Goal: Task Accomplishment & Management: Use online tool/utility

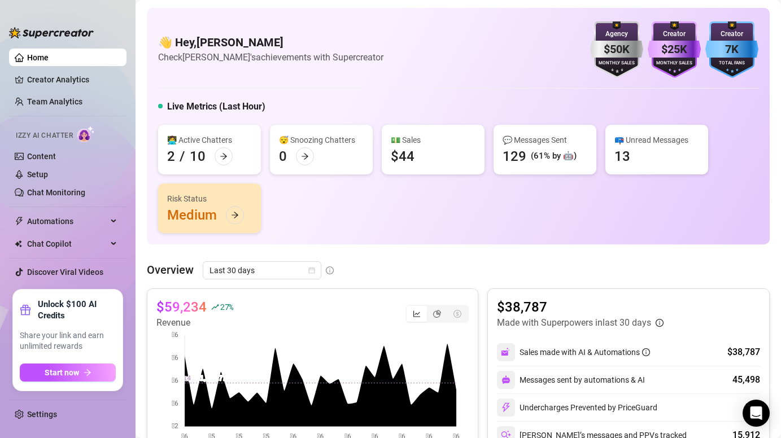
scroll to position [109, 0]
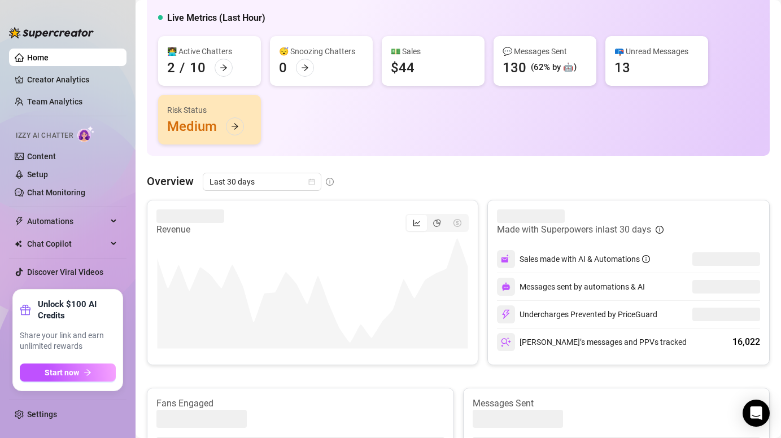
scroll to position [90, 0]
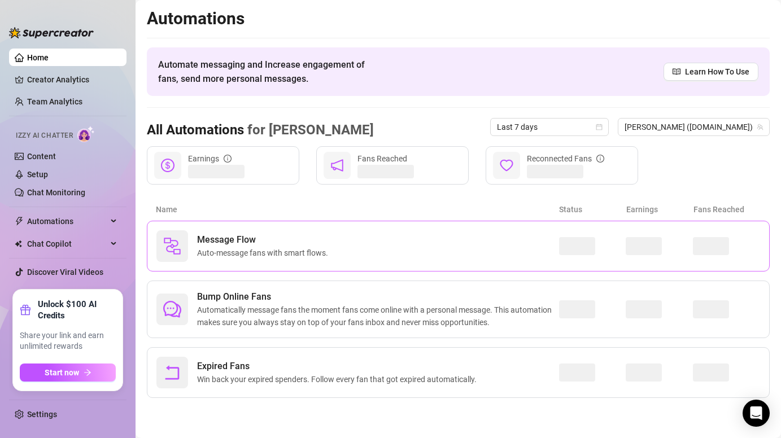
click at [289, 245] on span "Message Flow" at bounding box center [265, 240] width 136 height 14
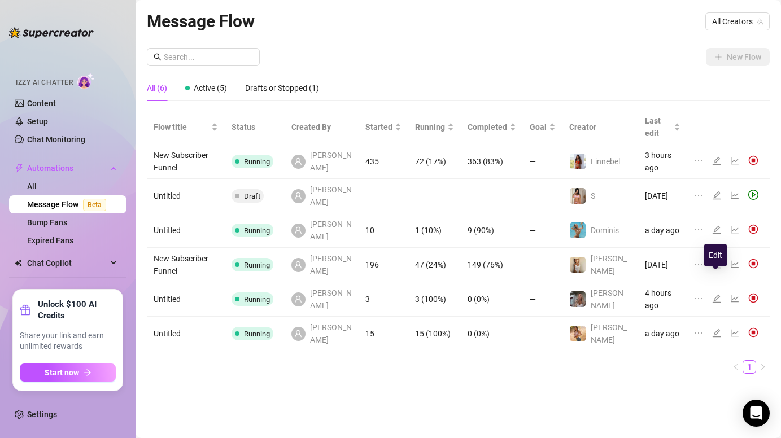
click at [719, 329] on icon "edit" at bounding box center [716, 333] width 9 height 9
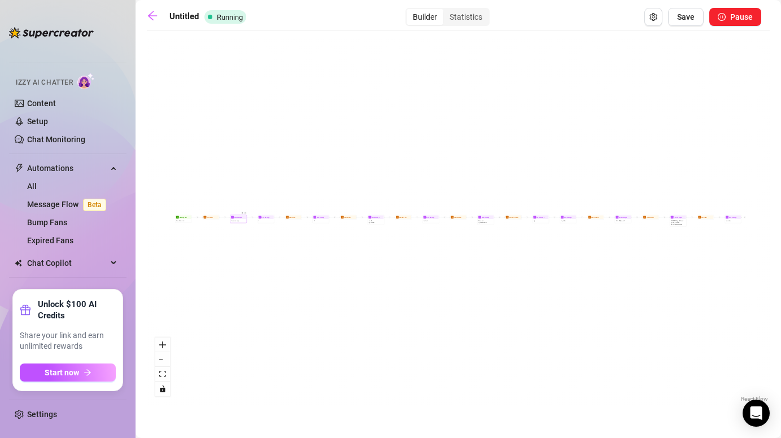
click at [239, 220] on div "1 ste message" at bounding box center [239, 220] width 16 height 3
type textarea "Hii {name} 👀 I literally just saw your sub pop up and had to say hi 🥹✨"
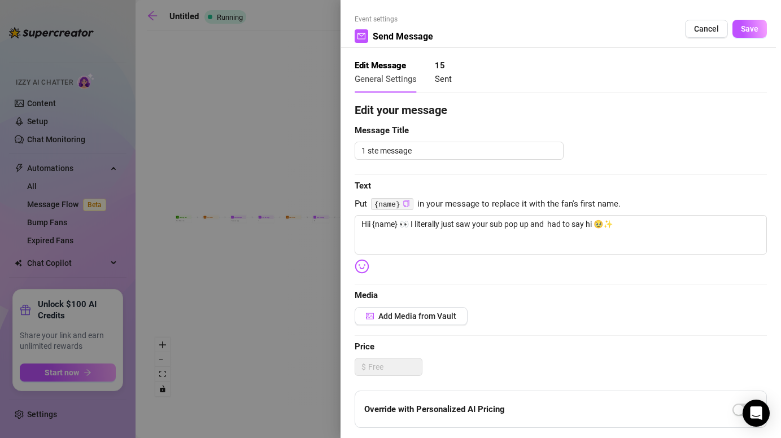
click at [286, 280] on div at bounding box center [390, 219] width 781 height 438
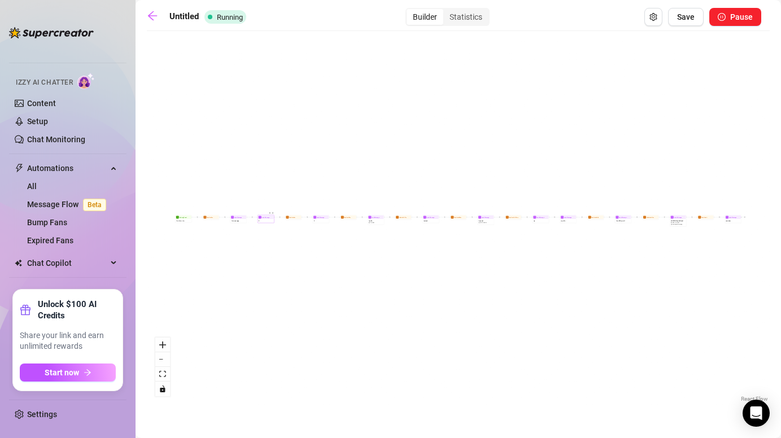
click at [267, 218] on div at bounding box center [270, 214] width 7 height 8
type textarea "I’m [PERSON_NAME] btw 👀"
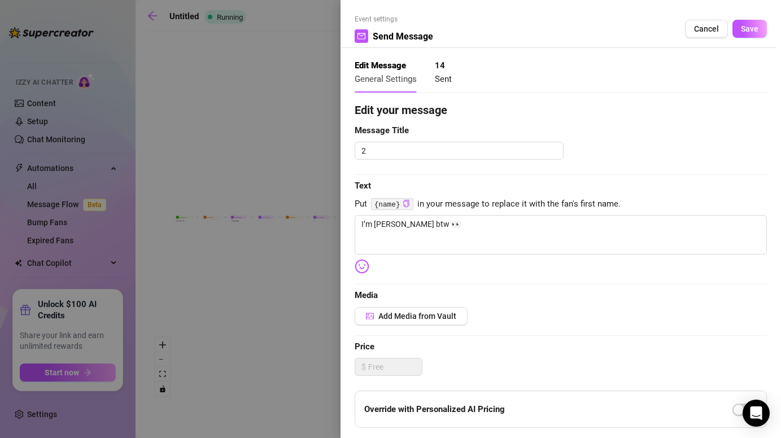
click at [270, 284] on div at bounding box center [390, 219] width 781 height 438
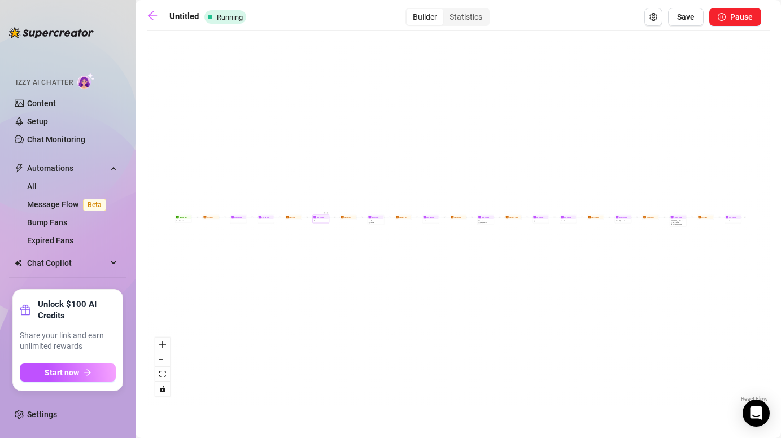
click at [321, 220] on div "3" at bounding box center [321, 220] width 16 height 3
type textarea "Tell me… do you like it when a girl teases you slowly 😏 or when she goes all in…"
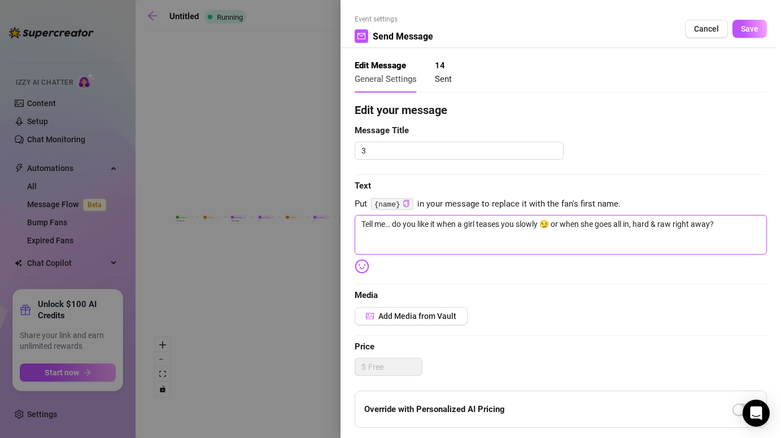
drag, startPoint x: 360, startPoint y: 224, endPoint x: 744, endPoint y: 235, distance: 384.4
click at [744, 235] on textarea "Tell me… do you like it when a girl teases you slowly 😏 or when she goes all in…" at bounding box center [561, 235] width 412 height 40
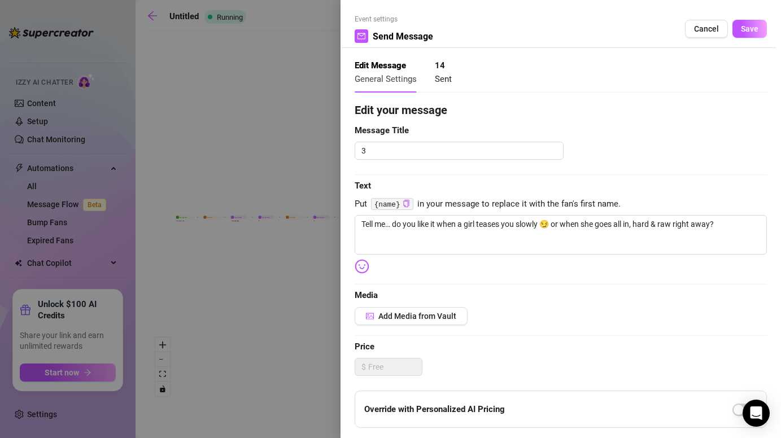
click at [284, 300] on div at bounding box center [390, 219] width 781 height 438
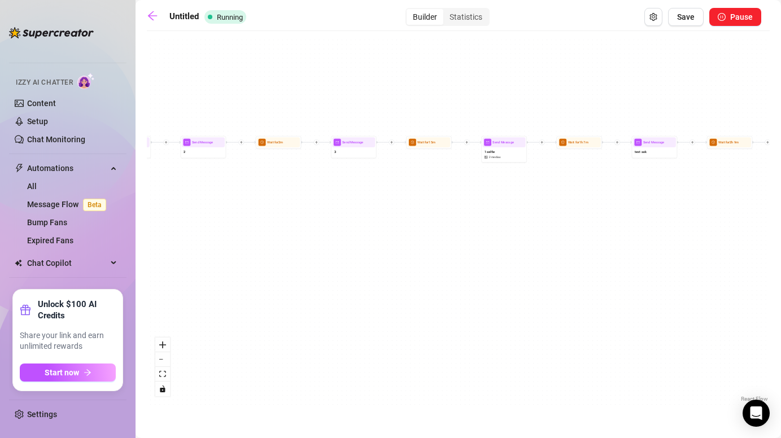
drag, startPoint x: 340, startPoint y: 180, endPoint x: 365, endPoint y: 280, distance: 102.6
click at [365, 280] on div "Send Message reminder Wait for 6h Send Message VIP OFFER plus BUndel $ 45 , 17 …" at bounding box center [458, 221] width 623 height 368
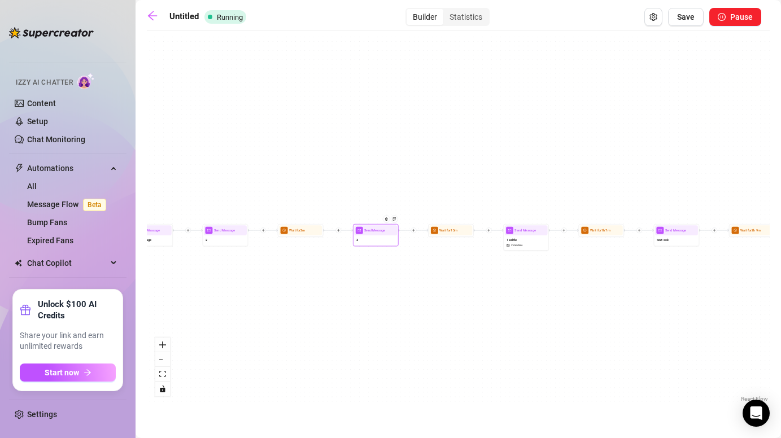
click at [364, 233] on div "Send Message" at bounding box center [375, 230] width 43 height 10
type textarea "Tell me… do you like it when a girl teases you slowly 😏 or when she goes all in…"
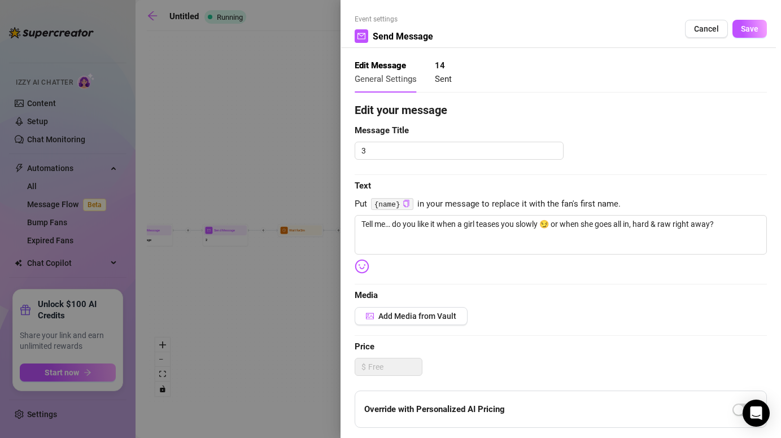
click at [332, 292] on div at bounding box center [390, 219] width 781 height 438
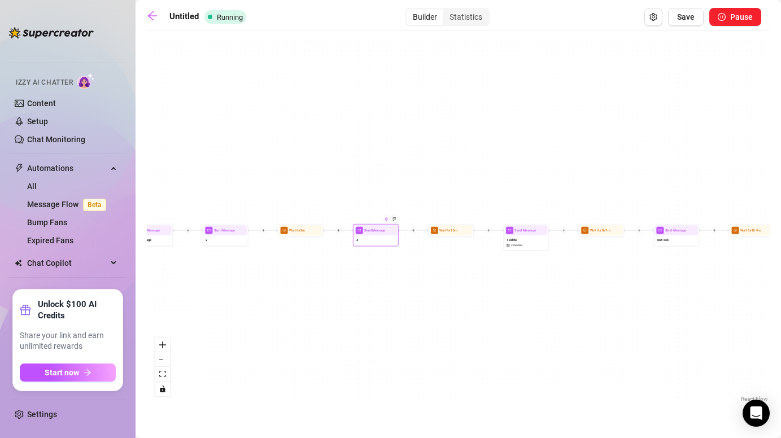
click at [388, 220] on img at bounding box center [386, 219] width 3 height 3
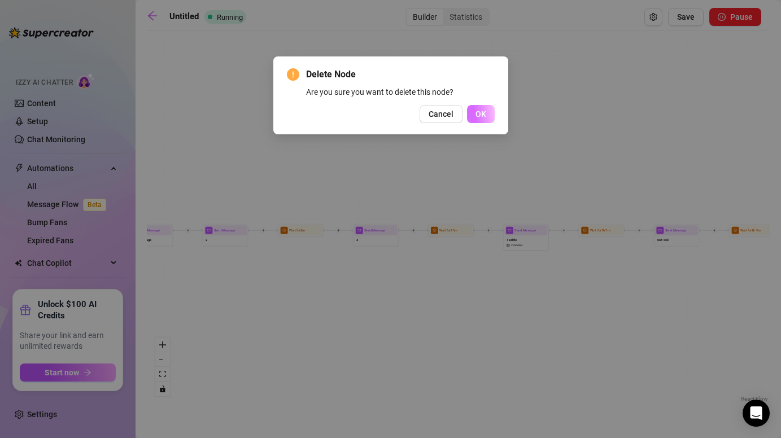
click at [476, 117] on span "OK" at bounding box center [481, 114] width 11 height 9
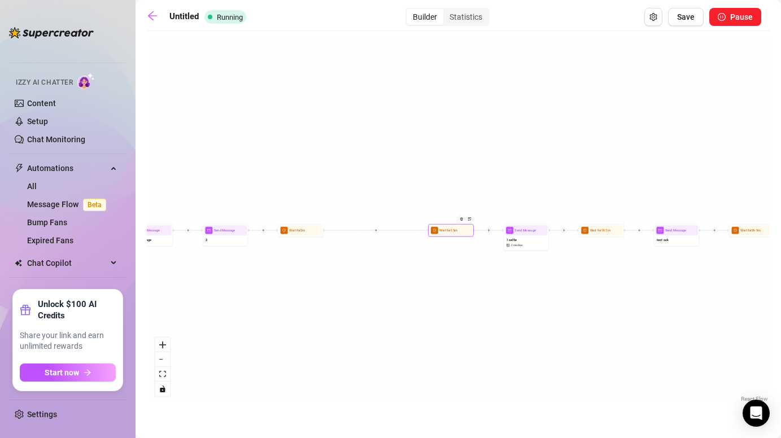
click at [445, 234] on div "Wait for 15m" at bounding box center [451, 230] width 43 height 10
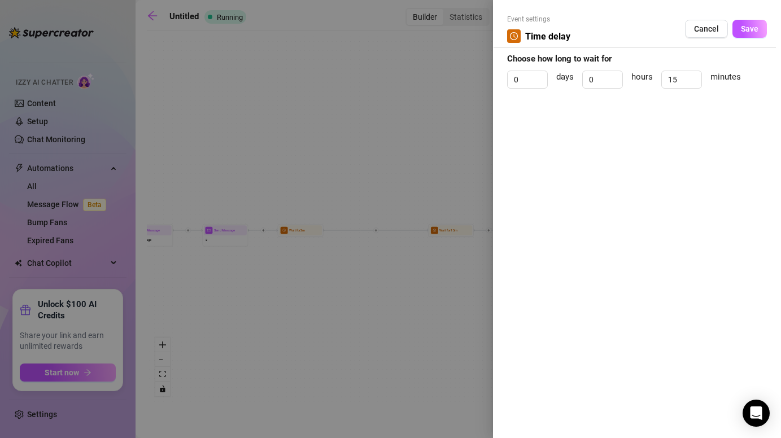
click at [401, 362] on div at bounding box center [390, 219] width 781 height 438
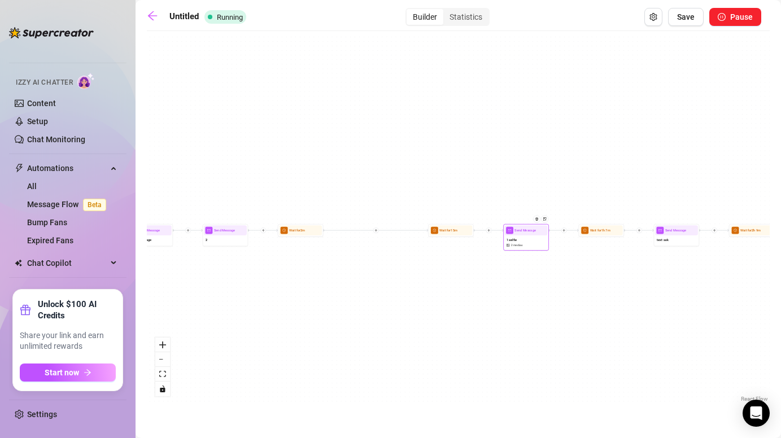
click at [519, 236] on div "1 selfie 2 medias" at bounding box center [526, 243] width 43 height 14
type textarea "This is me right now 👀 figured you’d [PERSON_NAME]na see who’s really talking t…"
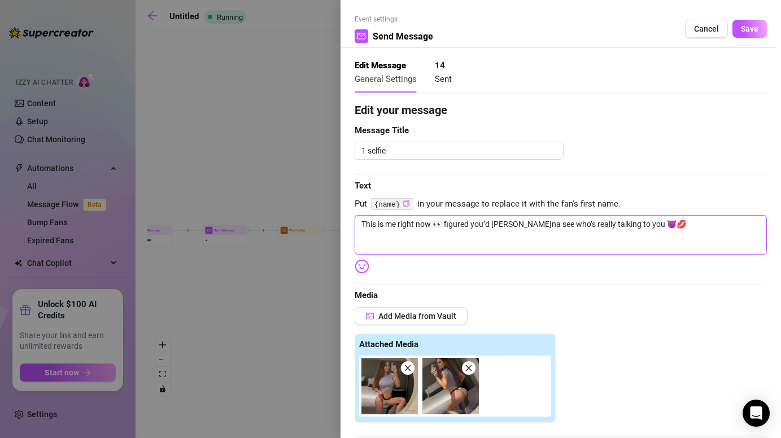
drag, startPoint x: 645, startPoint y: 226, endPoint x: 443, endPoint y: 225, distance: 201.7
click at [443, 225] on textarea "This is me right now 👀 figured you’d [PERSON_NAME]na see who’s really talking t…" at bounding box center [561, 235] width 412 height 40
type textarea "This is me right now 👀"
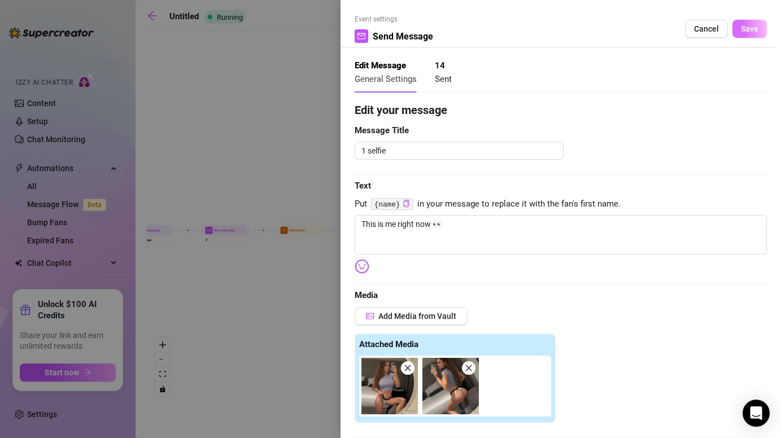
click at [740, 26] on button "Save" at bounding box center [750, 29] width 34 height 18
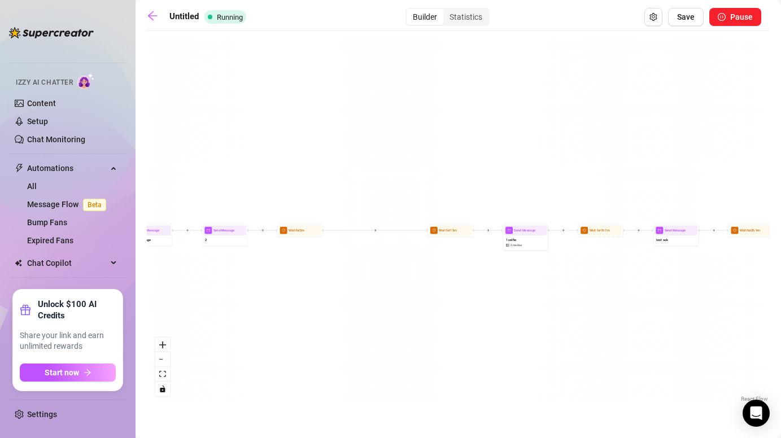
drag, startPoint x: 582, startPoint y: 286, endPoint x: 419, endPoint y: 286, distance: 162.7
click at [419, 286] on div "Send Message reminder Wait for 6h Send Message VIP OFFER plus BUndel $ 45 , 17 …" at bounding box center [458, 221] width 623 height 368
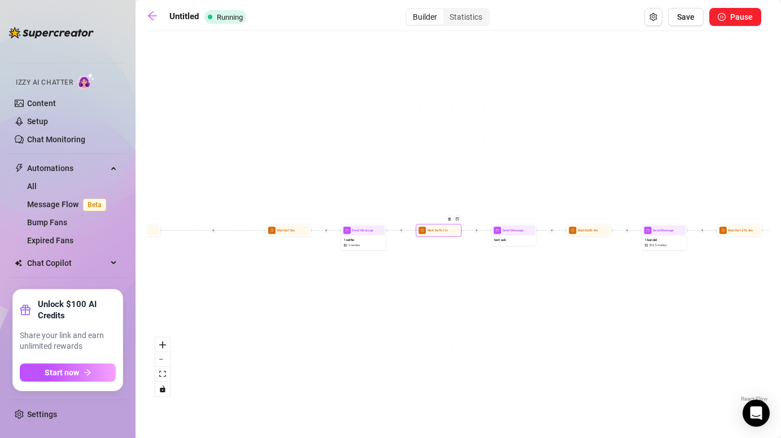
click at [436, 233] on div "Wait for 1h 7m" at bounding box center [439, 230] width 43 height 10
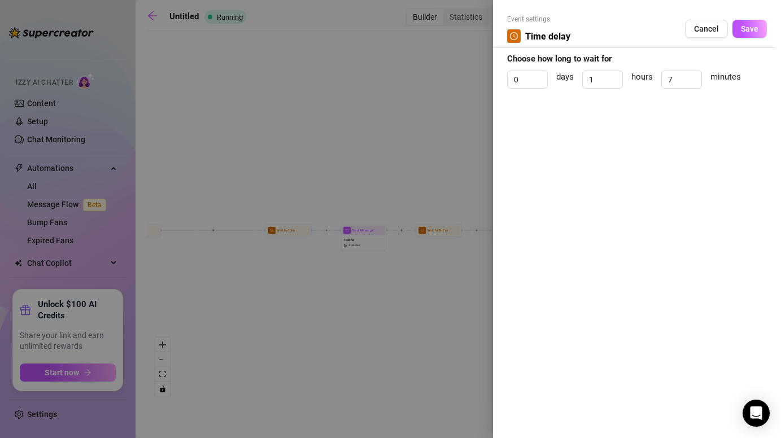
click at [423, 275] on div at bounding box center [390, 219] width 781 height 438
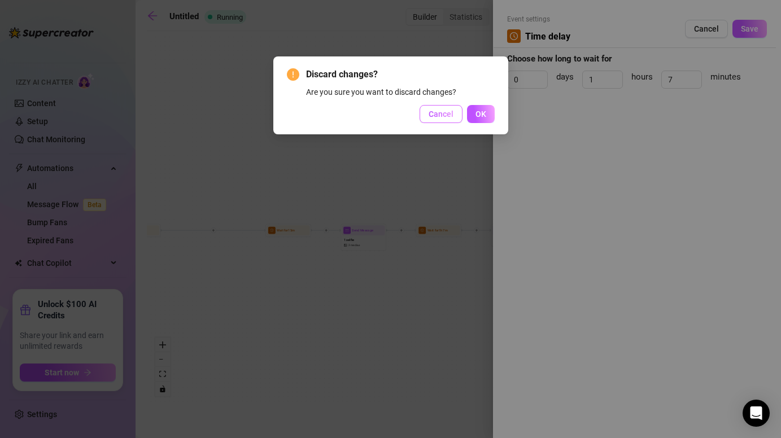
click at [432, 110] on span "Cancel" at bounding box center [441, 114] width 25 height 9
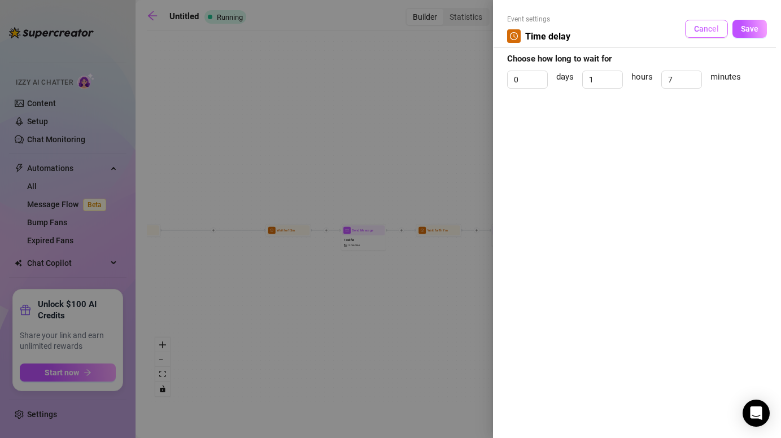
click at [711, 29] on span "Cancel" at bounding box center [706, 28] width 25 height 9
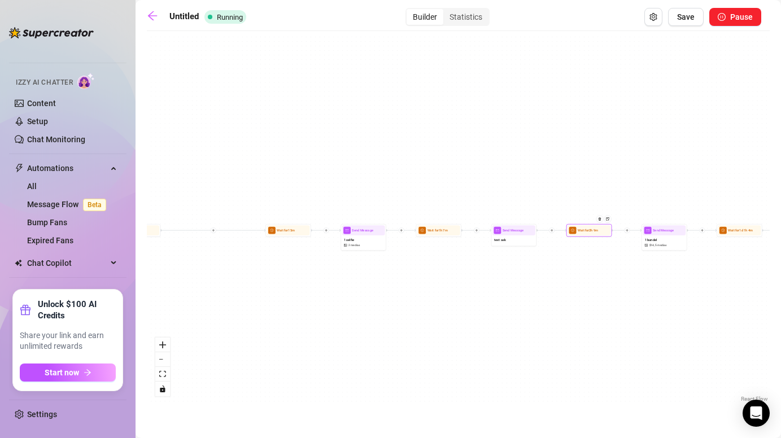
click at [596, 233] on div at bounding box center [602, 222] width 20 height 23
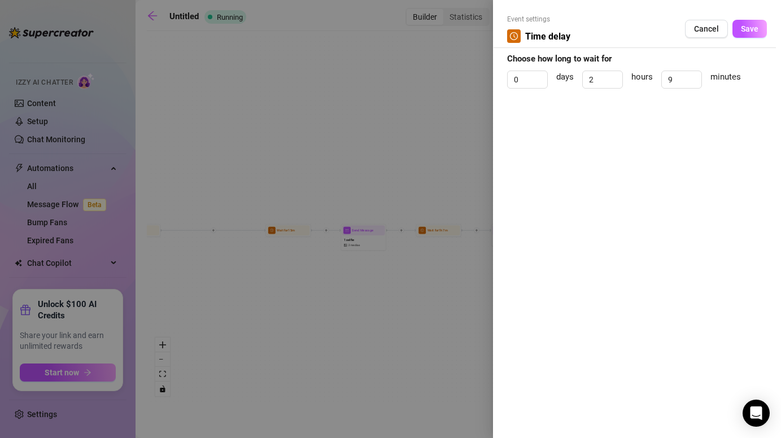
click at [424, 323] on div at bounding box center [390, 219] width 781 height 438
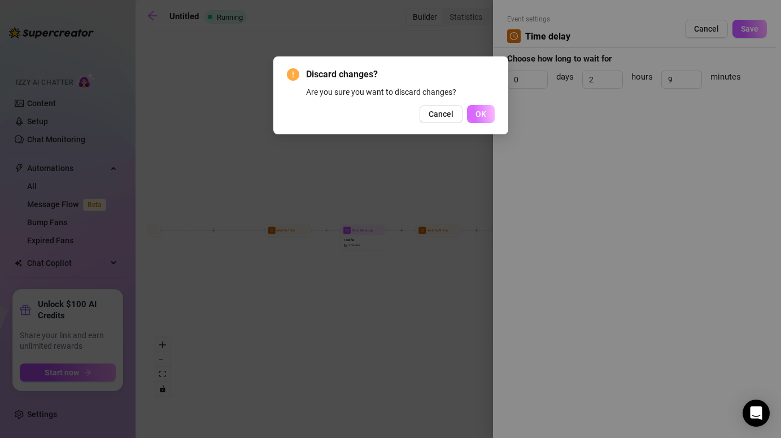
click at [477, 114] on span "OK" at bounding box center [481, 114] width 11 height 9
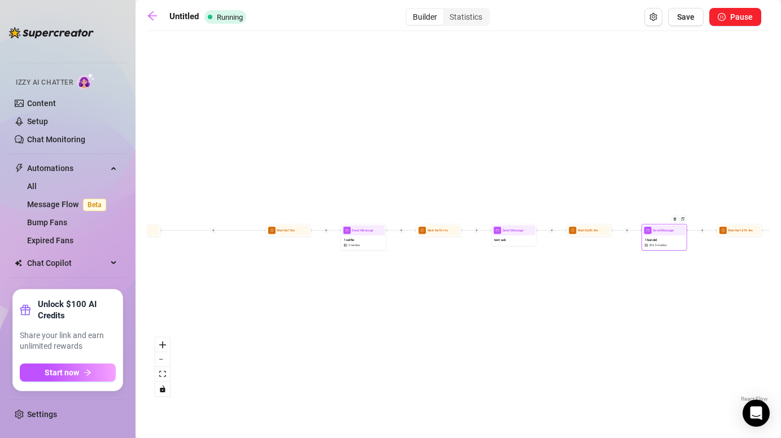
click at [661, 236] on div "1 bundel $ 14 , 5 medias" at bounding box center [664, 243] width 43 height 14
type textarea "Okay… I couldn’t resist 🥵 Made a little welcome bundle just for youuu wanna unl…"
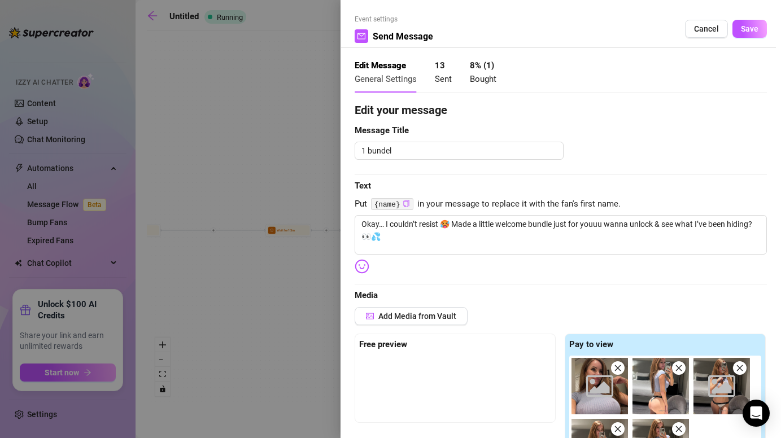
click at [244, 297] on div at bounding box center [390, 219] width 781 height 438
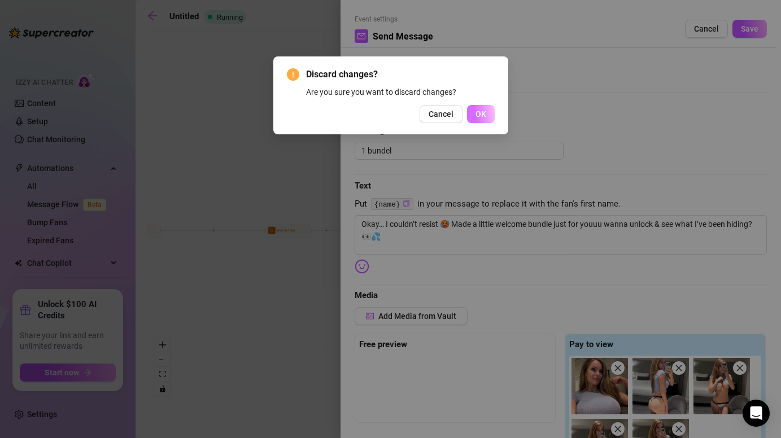
click at [473, 112] on button "OK" at bounding box center [481, 114] width 28 height 18
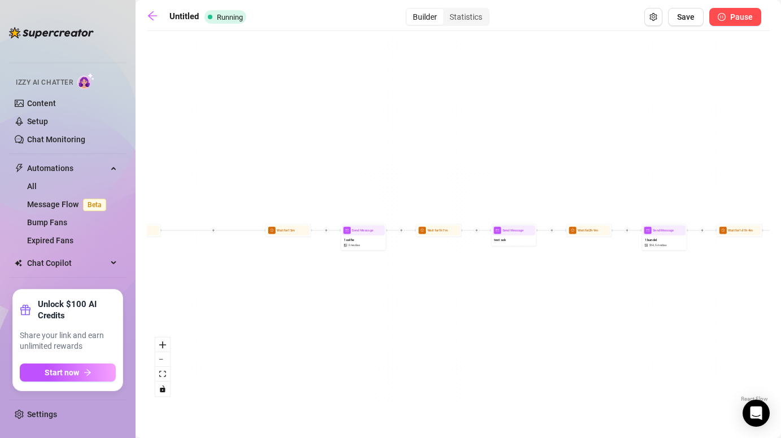
click at [742, 22] on button "Pause" at bounding box center [736, 17] width 52 height 18
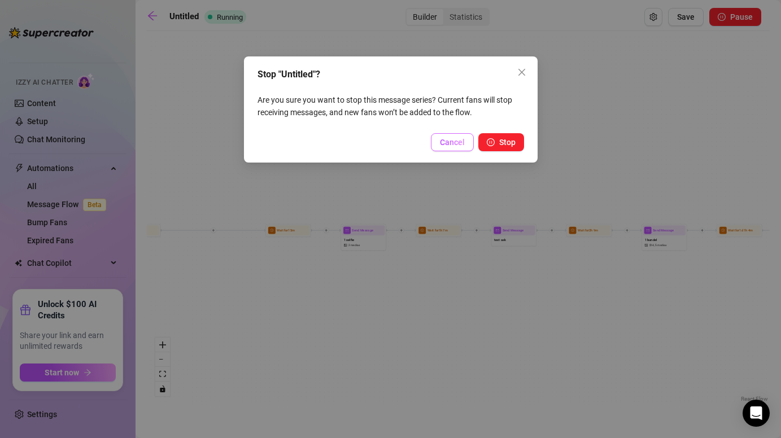
click at [453, 142] on span "Cancel" at bounding box center [452, 142] width 25 height 9
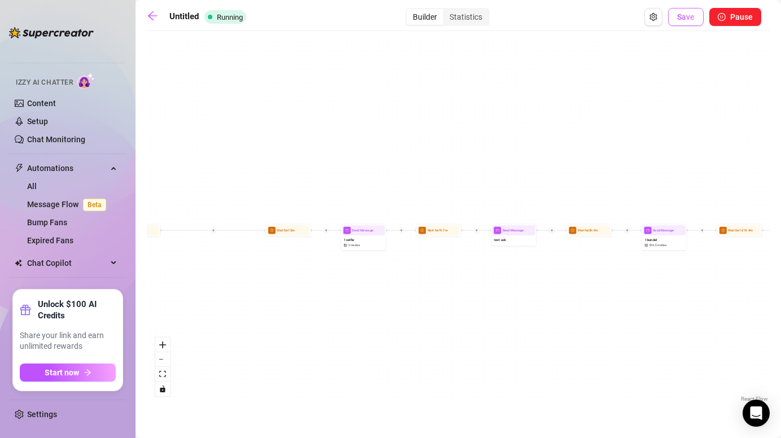
click at [685, 21] on button "Save" at bounding box center [686, 17] width 36 height 18
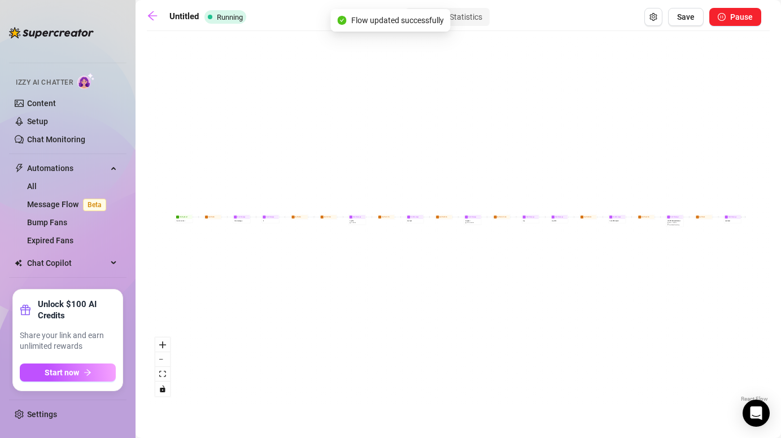
click at [685, 21] on button "Save" at bounding box center [686, 17] width 36 height 18
